Goal: Task Accomplishment & Management: Manage account settings

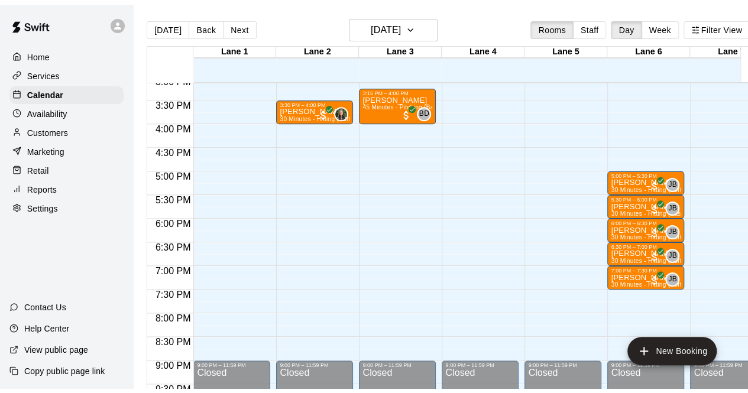
scroll to position [715, 0]
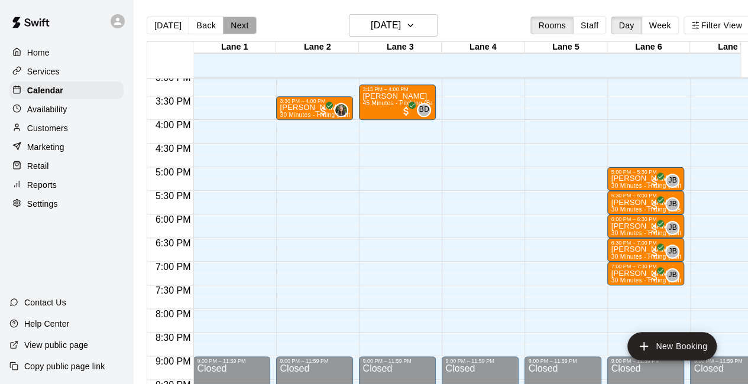
click at [231, 22] on button "Next" at bounding box center [239, 26] width 33 height 18
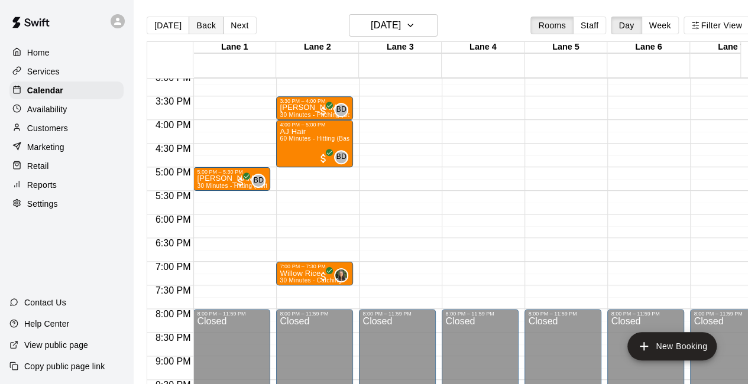
click at [195, 22] on button "Back" at bounding box center [206, 26] width 35 height 18
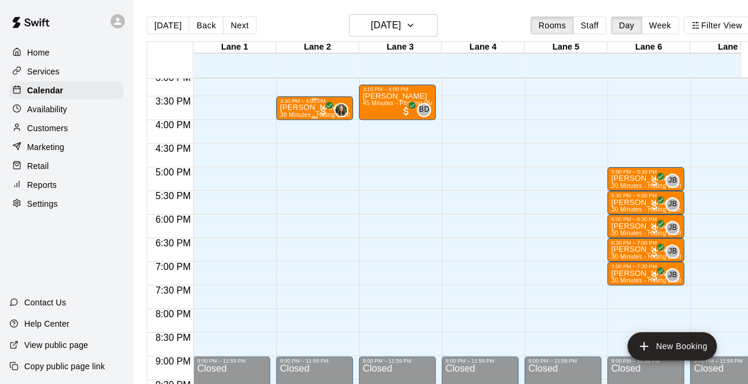
click at [297, 112] on div "[PERSON_NAME] 30 Minutes - Hitting (Softball)" at bounding box center [315, 296] width 70 height 384
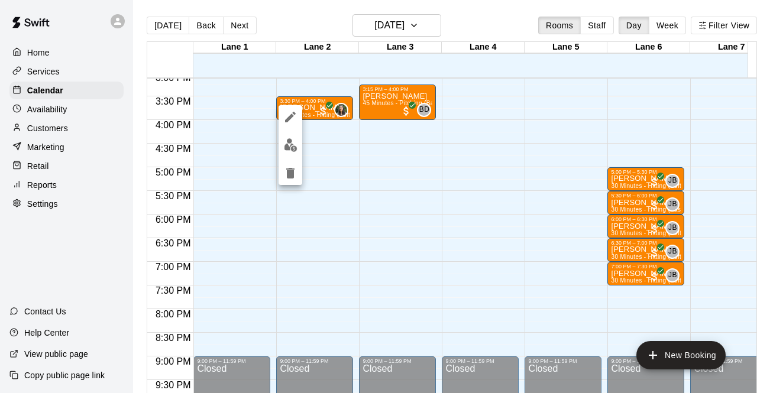
click at [231, 24] on div at bounding box center [378, 196] width 757 height 393
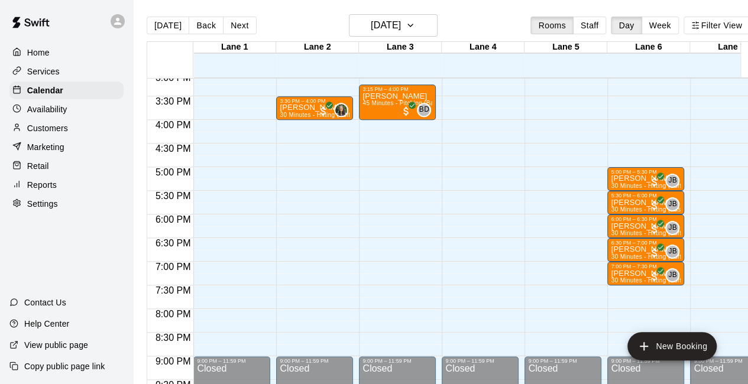
click at [231, 24] on button "Next" at bounding box center [239, 26] width 33 height 18
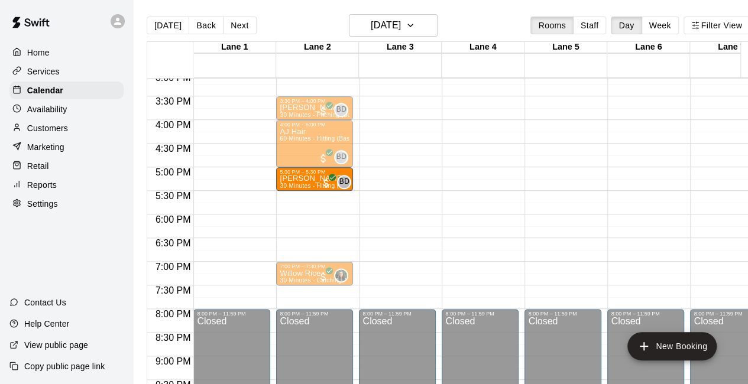
drag, startPoint x: 214, startPoint y: 184, endPoint x: 294, endPoint y: 186, distance: 80.4
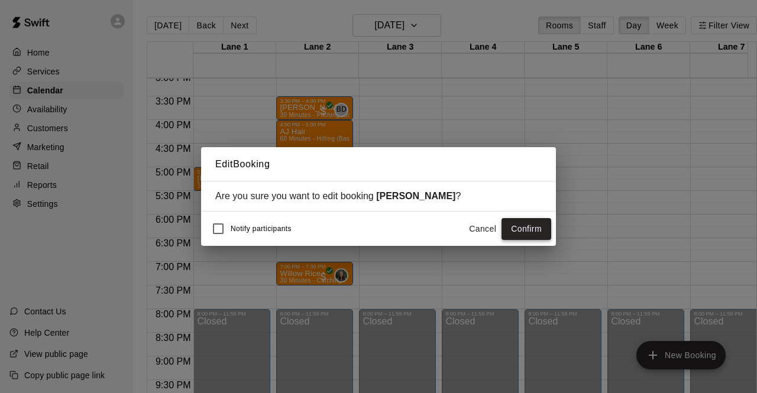
click at [531, 233] on button "Confirm" at bounding box center [526, 229] width 50 height 22
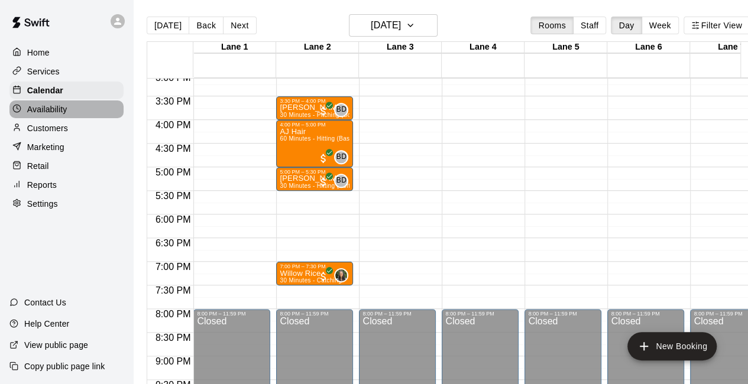
click at [76, 114] on div "Availability" at bounding box center [66, 110] width 114 height 18
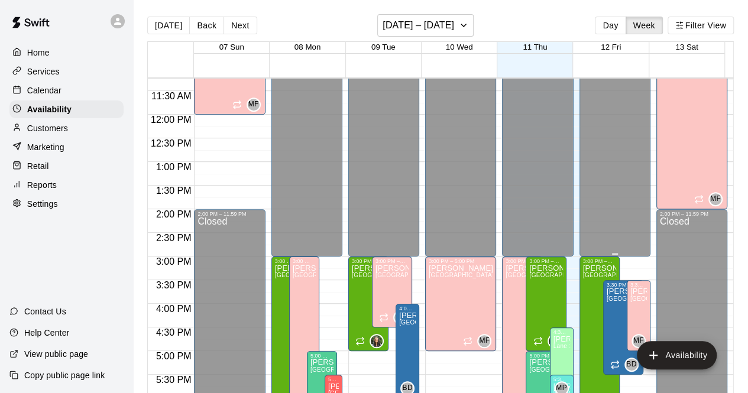
scroll to position [549, 0]
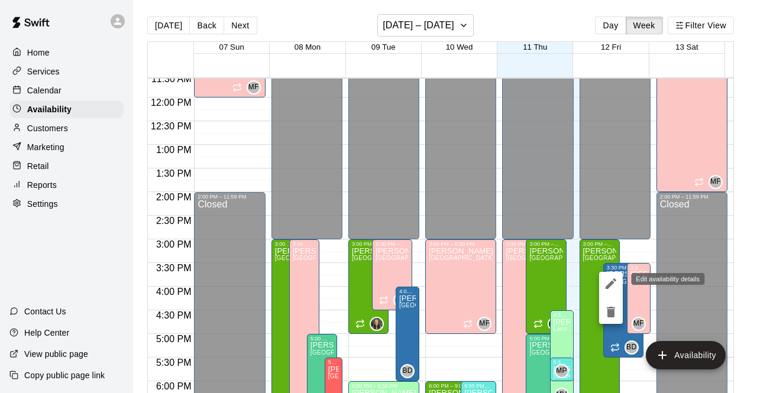
click at [613, 291] on button "edit" at bounding box center [611, 284] width 24 height 24
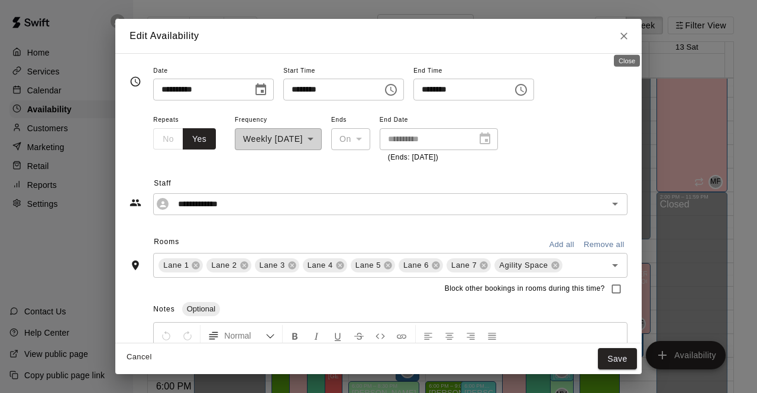
click at [633, 28] on button "Close" at bounding box center [623, 35] width 21 height 21
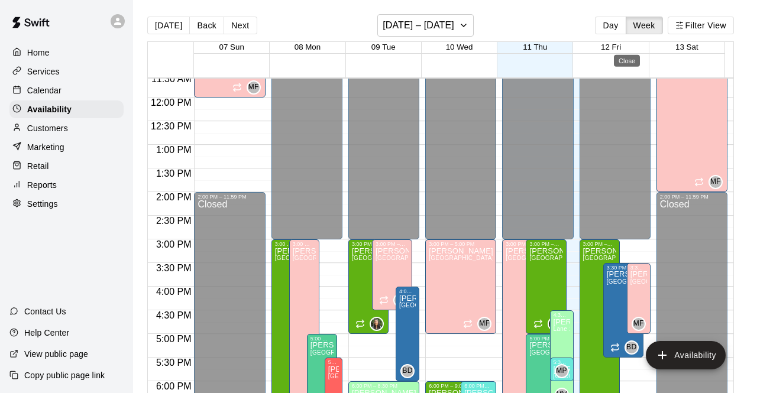
type input "**********"
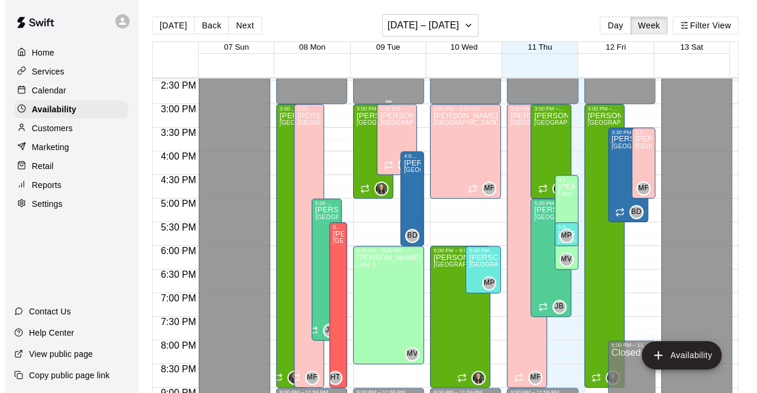
scroll to position [685, 0]
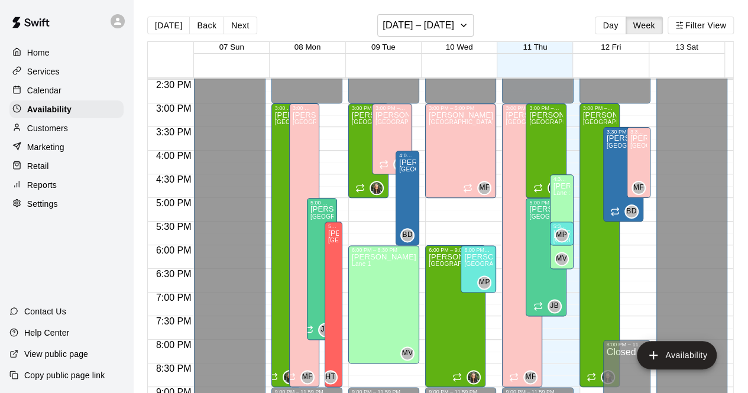
click at [42, 214] on div "Home Services Calendar Availability Customers Marketing Retail Reports Settings" at bounding box center [66, 128] width 133 height 171
click at [43, 210] on p "Settings" at bounding box center [42, 204] width 31 height 12
select select "**"
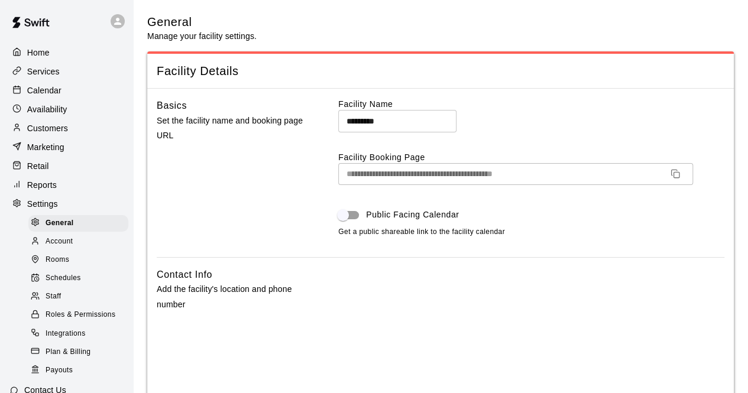
click at [67, 278] on link "Schedules" at bounding box center [80, 279] width 105 height 18
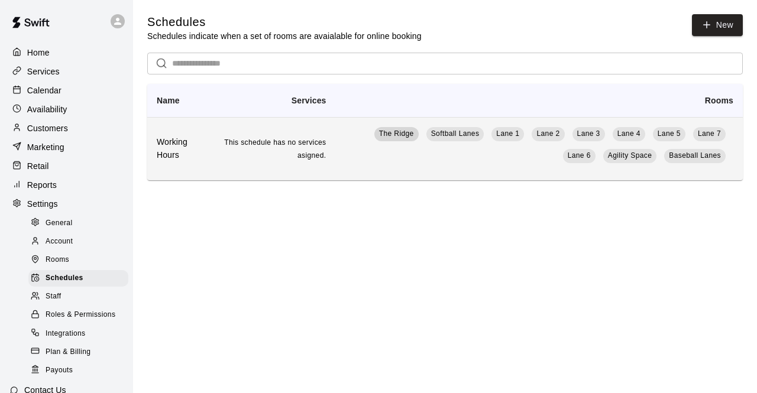
click at [394, 140] on span "The Ridge" at bounding box center [396, 134] width 44 height 12
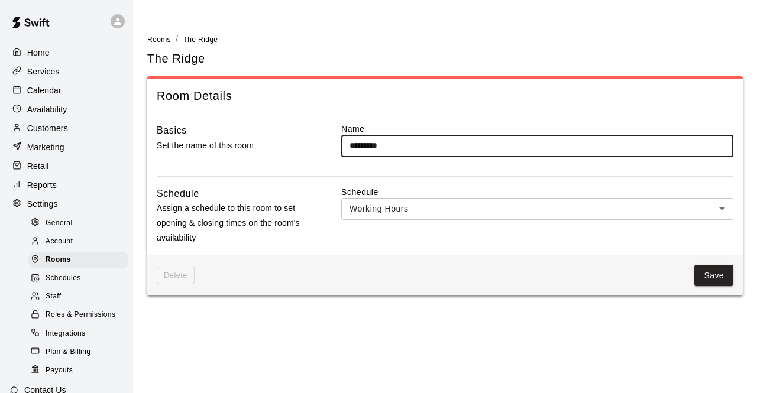
click at [70, 284] on span "Schedules" at bounding box center [63, 279] width 35 height 12
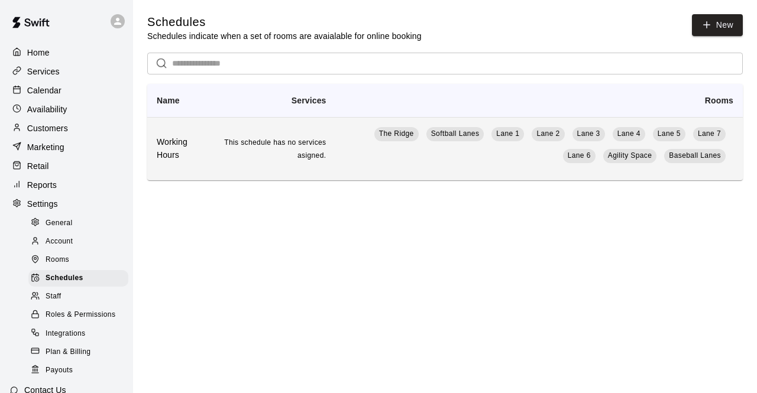
click at [292, 144] on span "This schedule has no services asigned." at bounding box center [275, 148] width 102 height 21
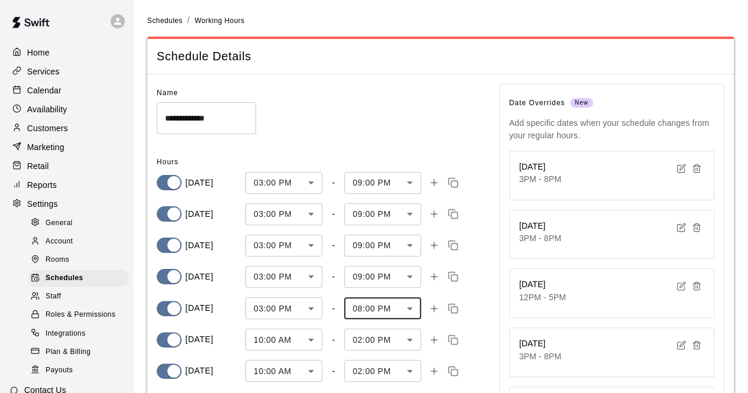
click at [377, 302] on body "**********" at bounding box center [374, 360] width 748 height 721
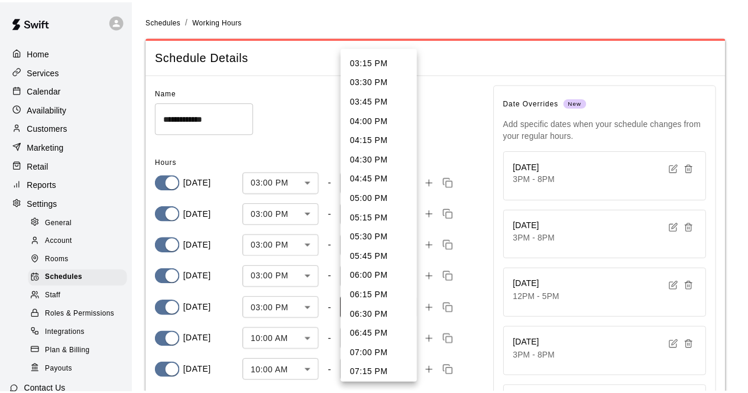
scroll to position [216, 0]
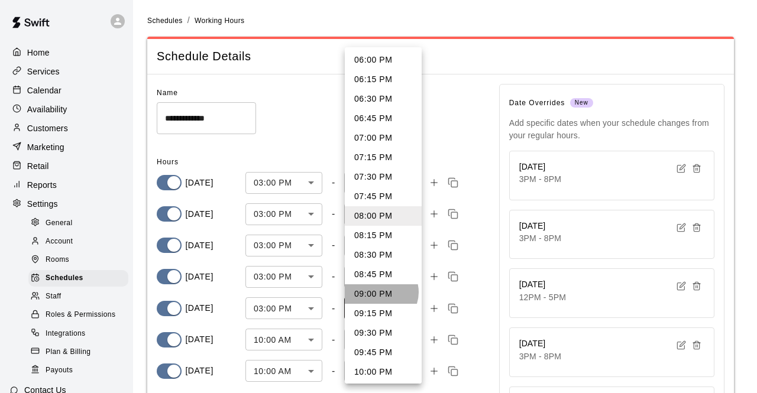
click at [380, 291] on li "09:00 PM" at bounding box center [383, 294] width 77 height 20
type input "****"
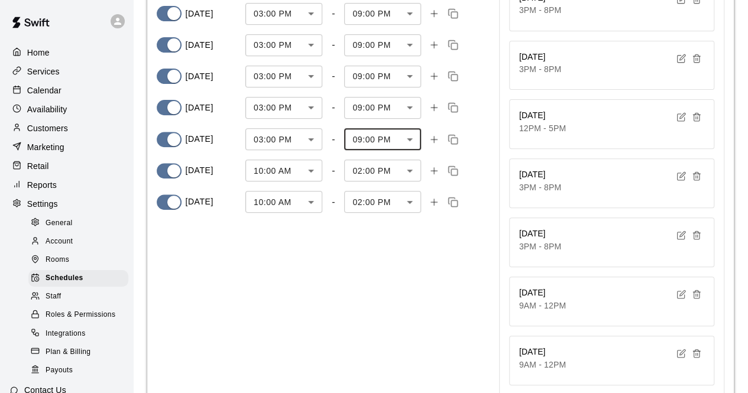
scroll to position [323, 0]
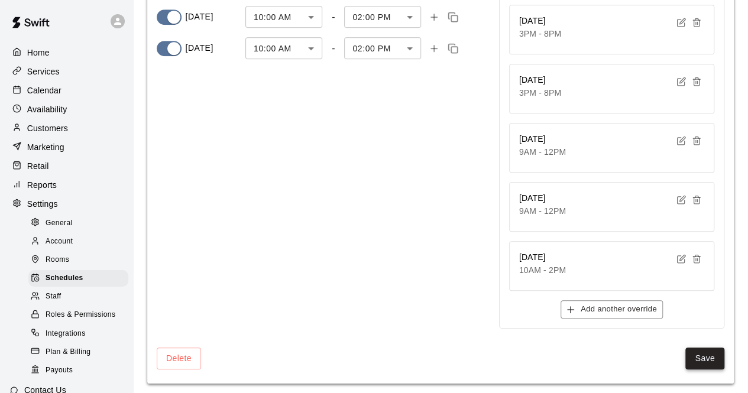
click at [694, 351] on button "Save" at bounding box center [704, 359] width 39 height 22
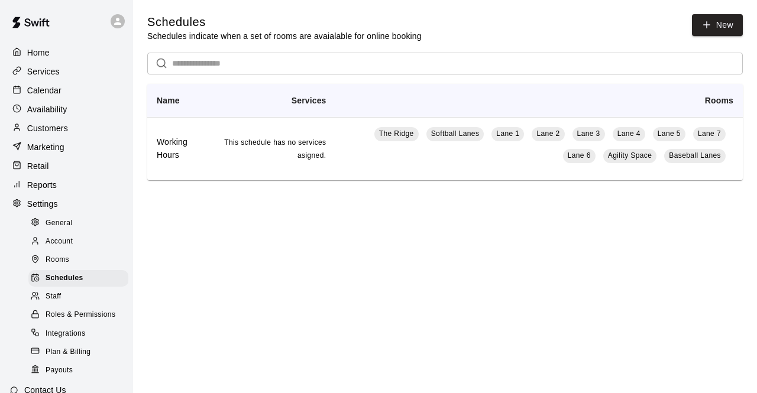
click at [50, 89] on p "Calendar" at bounding box center [44, 91] width 34 height 12
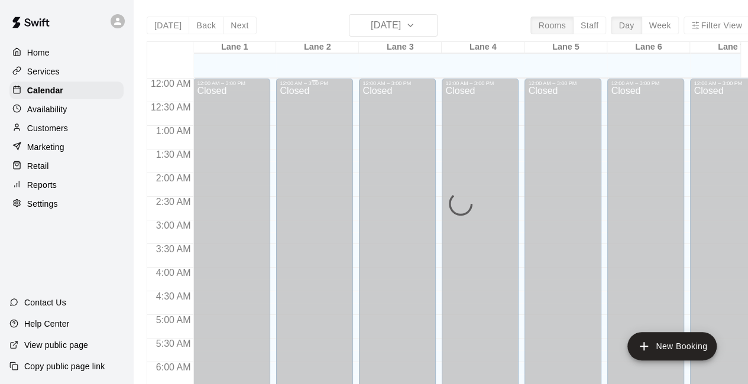
scroll to position [439, 0]
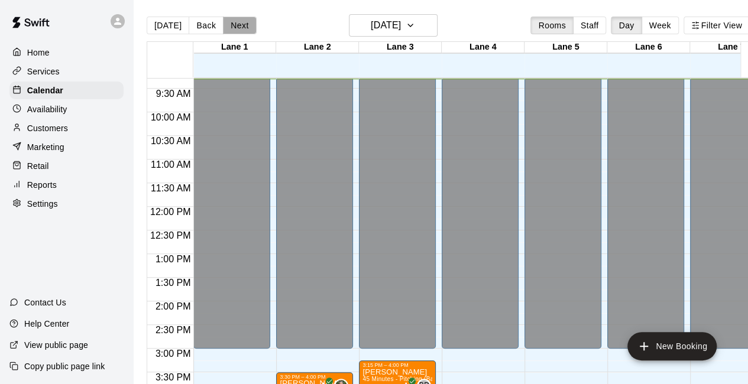
click at [239, 29] on button "Next" at bounding box center [239, 26] width 33 height 18
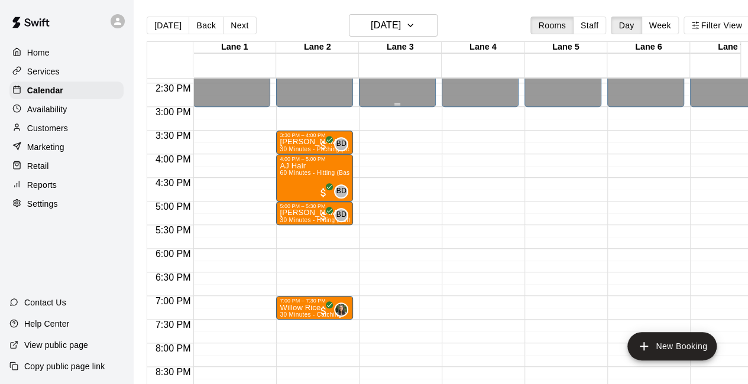
scroll to position [682, 0]
